Goal: Check status: Check status

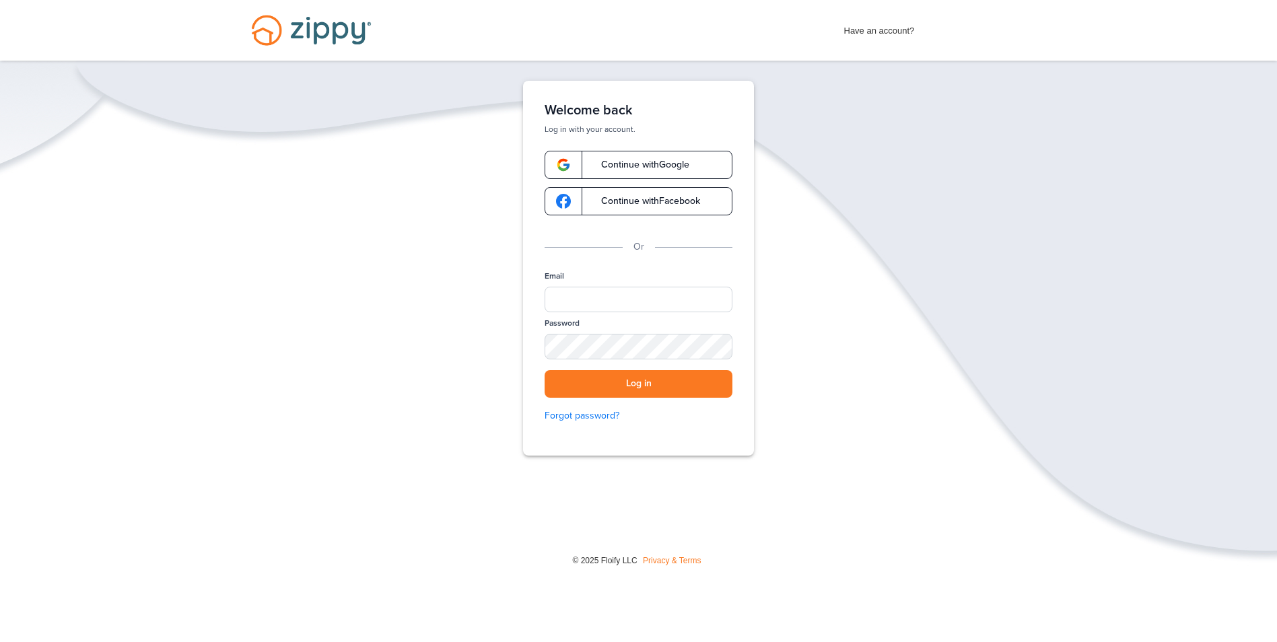
click at [634, 168] on span "Continue with Google" at bounding box center [639, 164] width 102 height 9
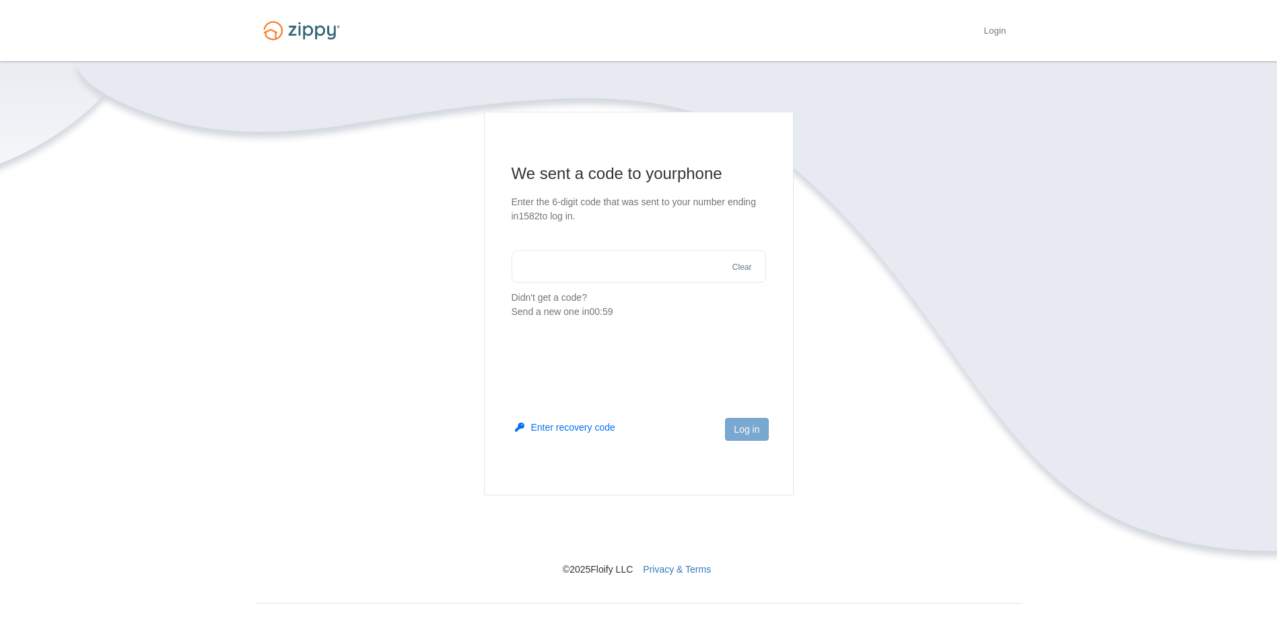
click at [592, 263] on input "text" at bounding box center [639, 266] width 254 height 32
type input "******"
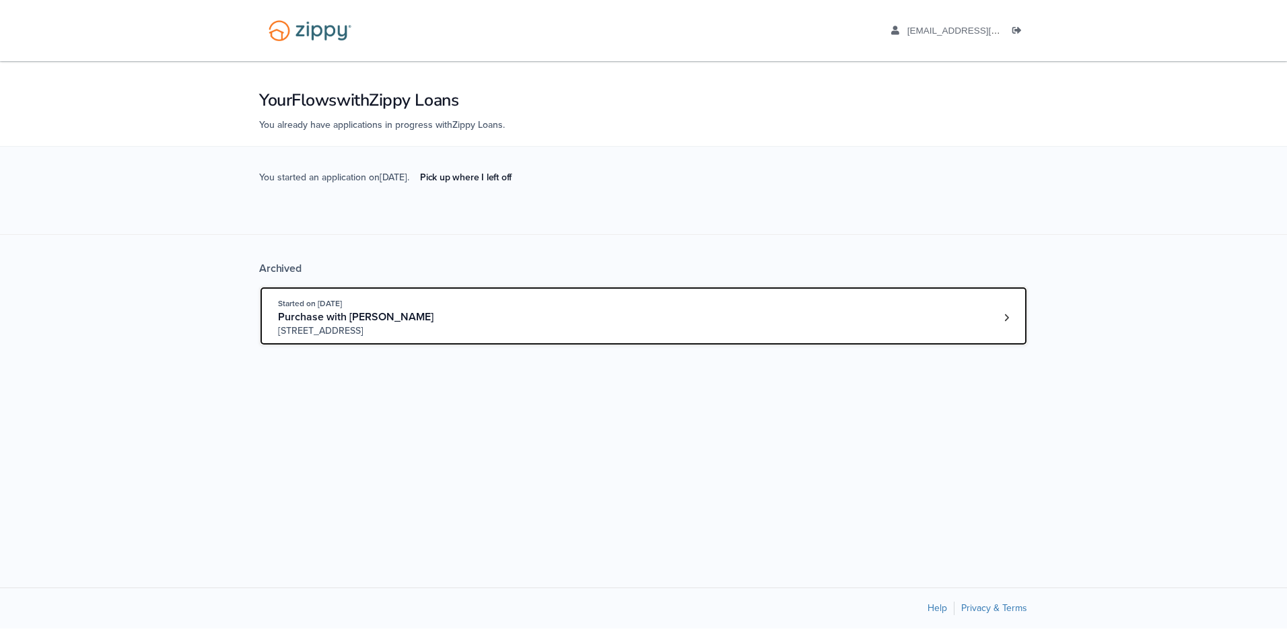
click at [627, 319] on div "Started on Jul. 22nd, 2025 Purchase with Jamaal Jackson 501 E 63rd St N, Park C…" at bounding box center [637, 317] width 718 height 41
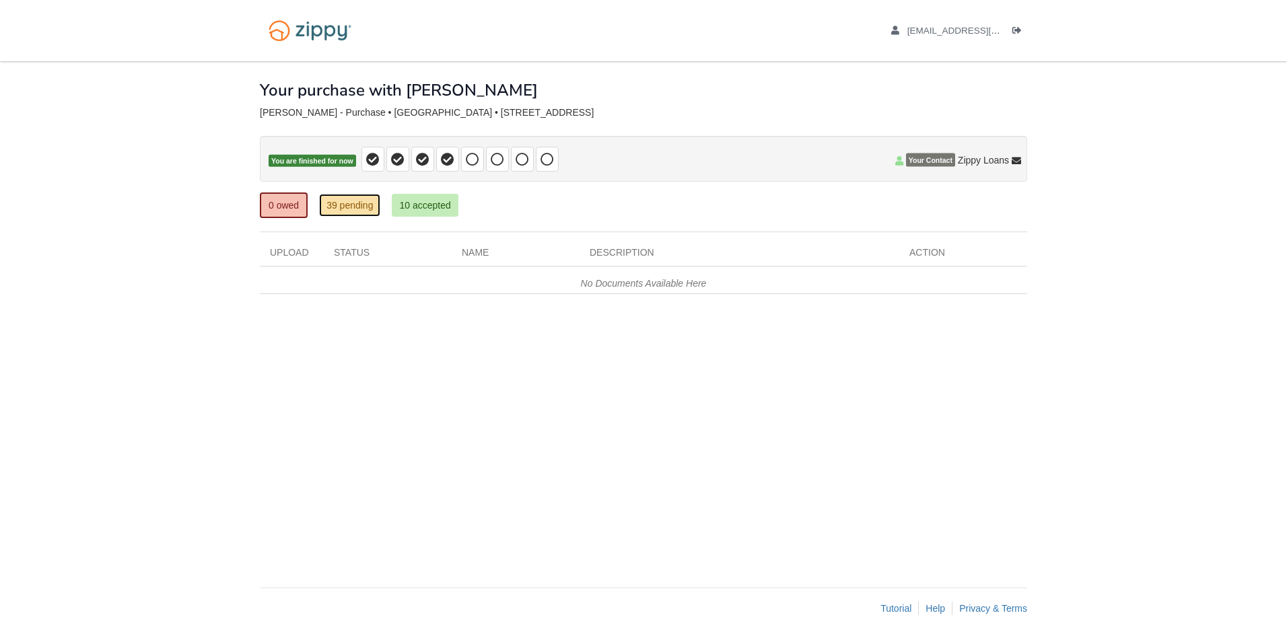
click at [362, 213] on link "39 pending" at bounding box center [349, 205] width 61 height 23
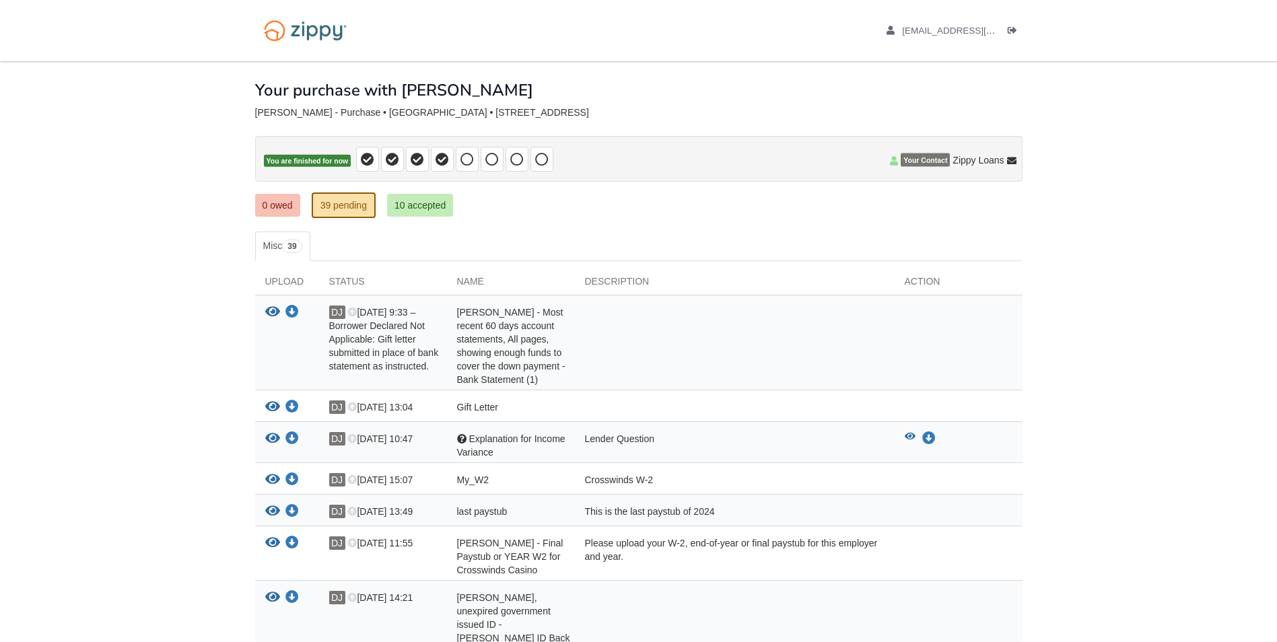
click at [949, 38] on div "dsmith012698@gmail.com Logout" at bounding box center [939, 30] width 167 height 61
click at [945, 30] on span "[EMAIL_ADDRESS][DOMAIN_NAME]" at bounding box center [979, 31] width 154 height 10
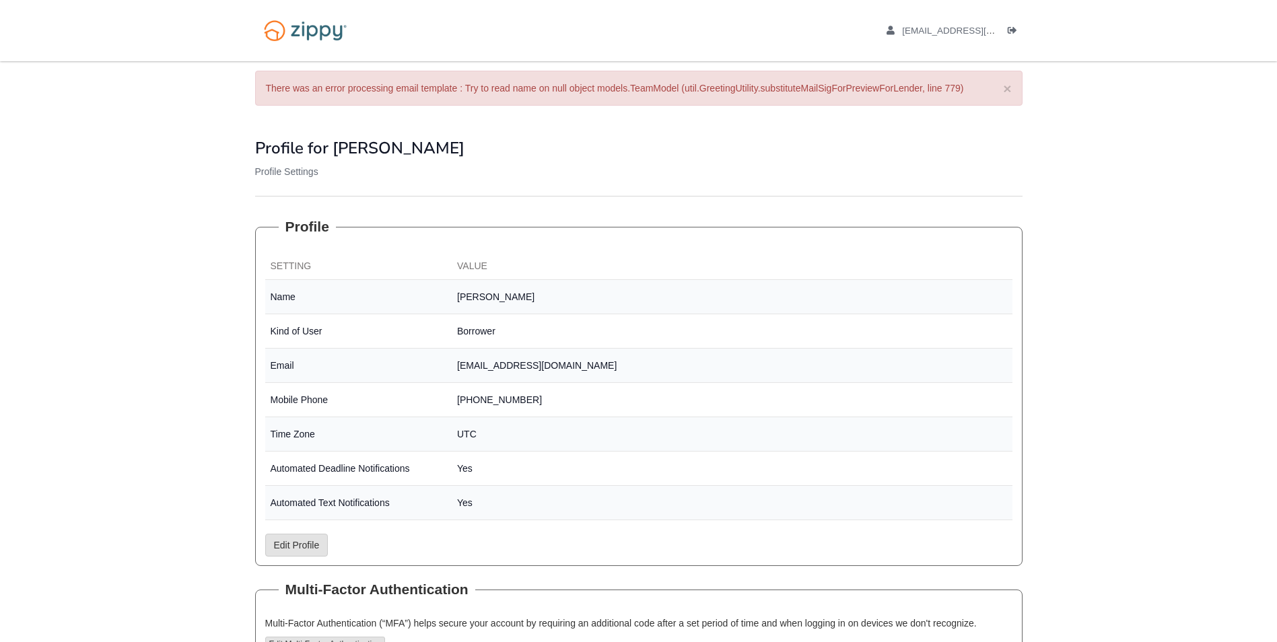
click at [944, 20] on div "[EMAIL_ADDRESS][DOMAIN_NAME] Logout" at bounding box center [939, 30] width 167 height 61
click at [941, 24] on li "[EMAIL_ADDRESS][DOMAIN_NAME]" at bounding box center [942, 30] width 111 height 13
click at [283, 22] on img at bounding box center [305, 30] width 100 height 34
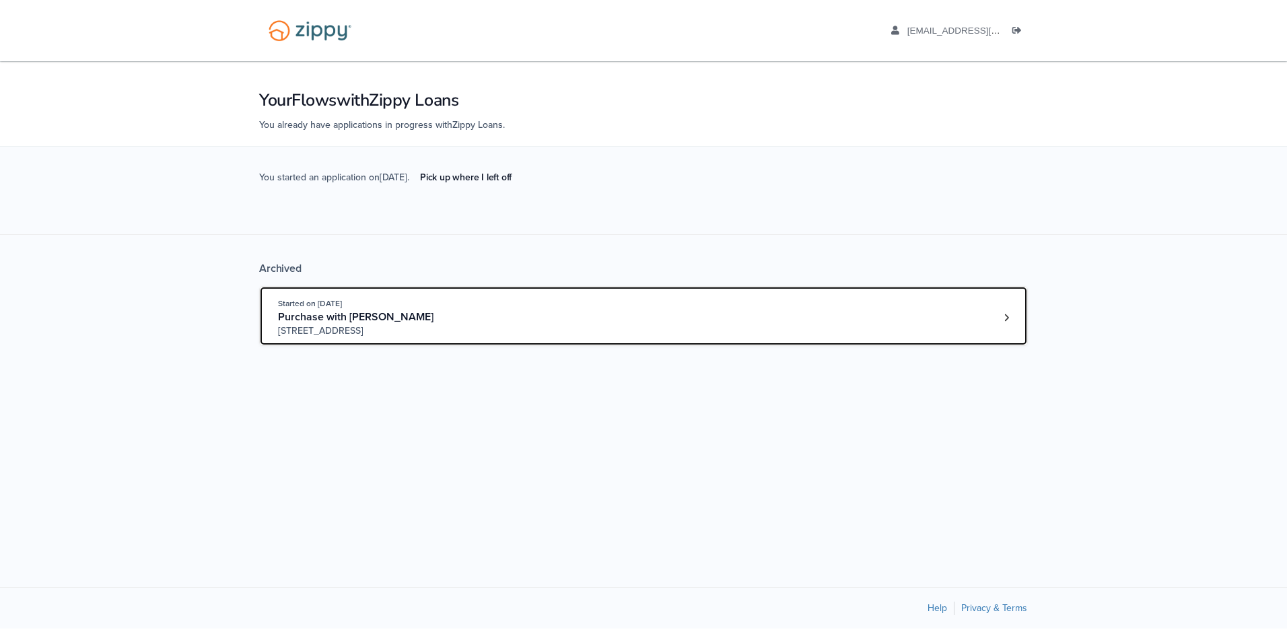
click at [578, 316] on div "Started on Jul. 22nd, 2025 Purchase with Jamaal Jackson 501 E 63rd St N, Park C…" at bounding box center [637, 317] width 718 height 41
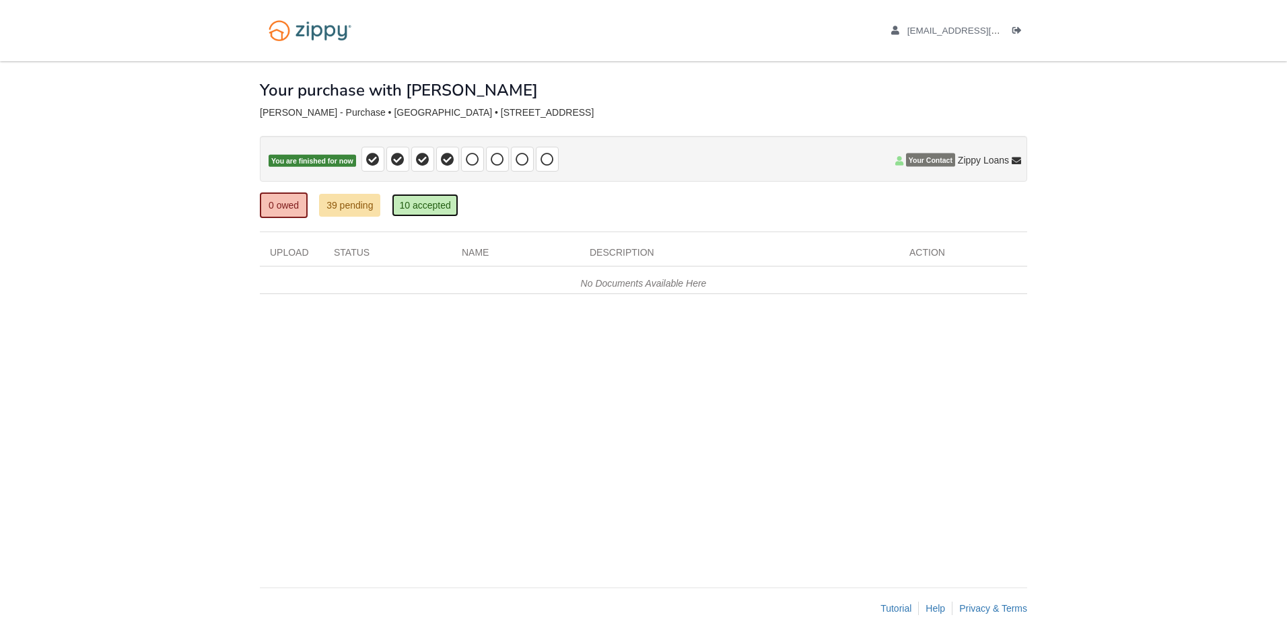
click at [430, 198] on link "10 accepted" at bounding box center [425, 205] width 66 height 23
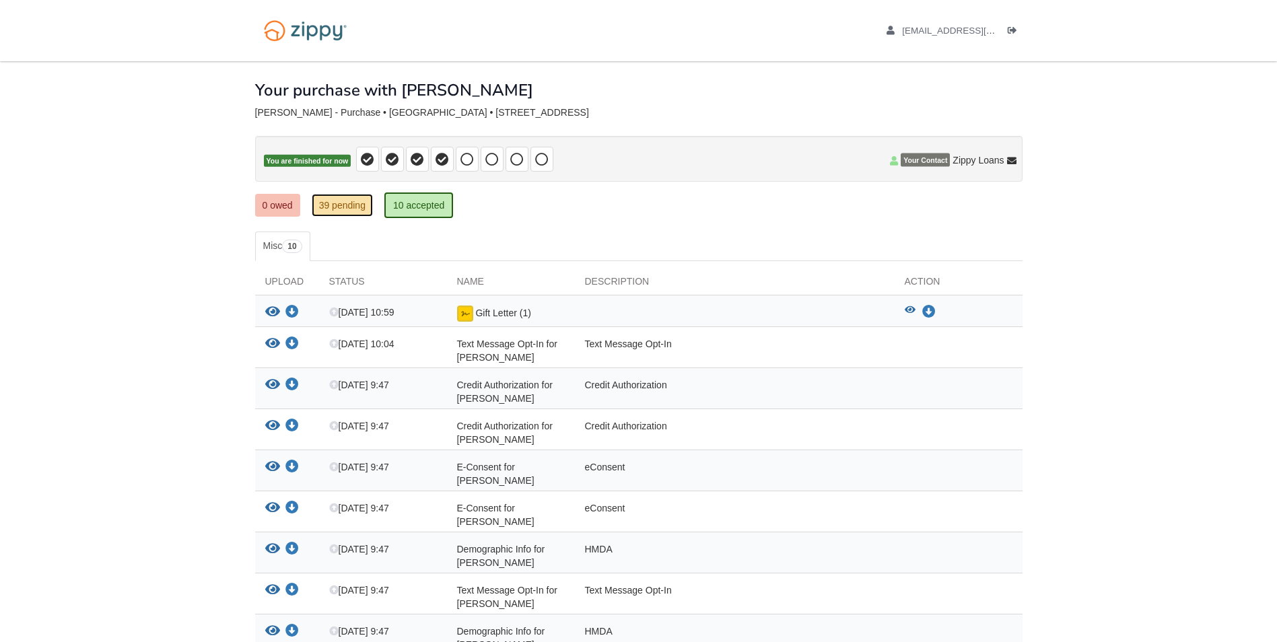
click at [349, 204] on link "39 pending" at bounding box center [342, 205] width 61 height 23
